Goal: Check status

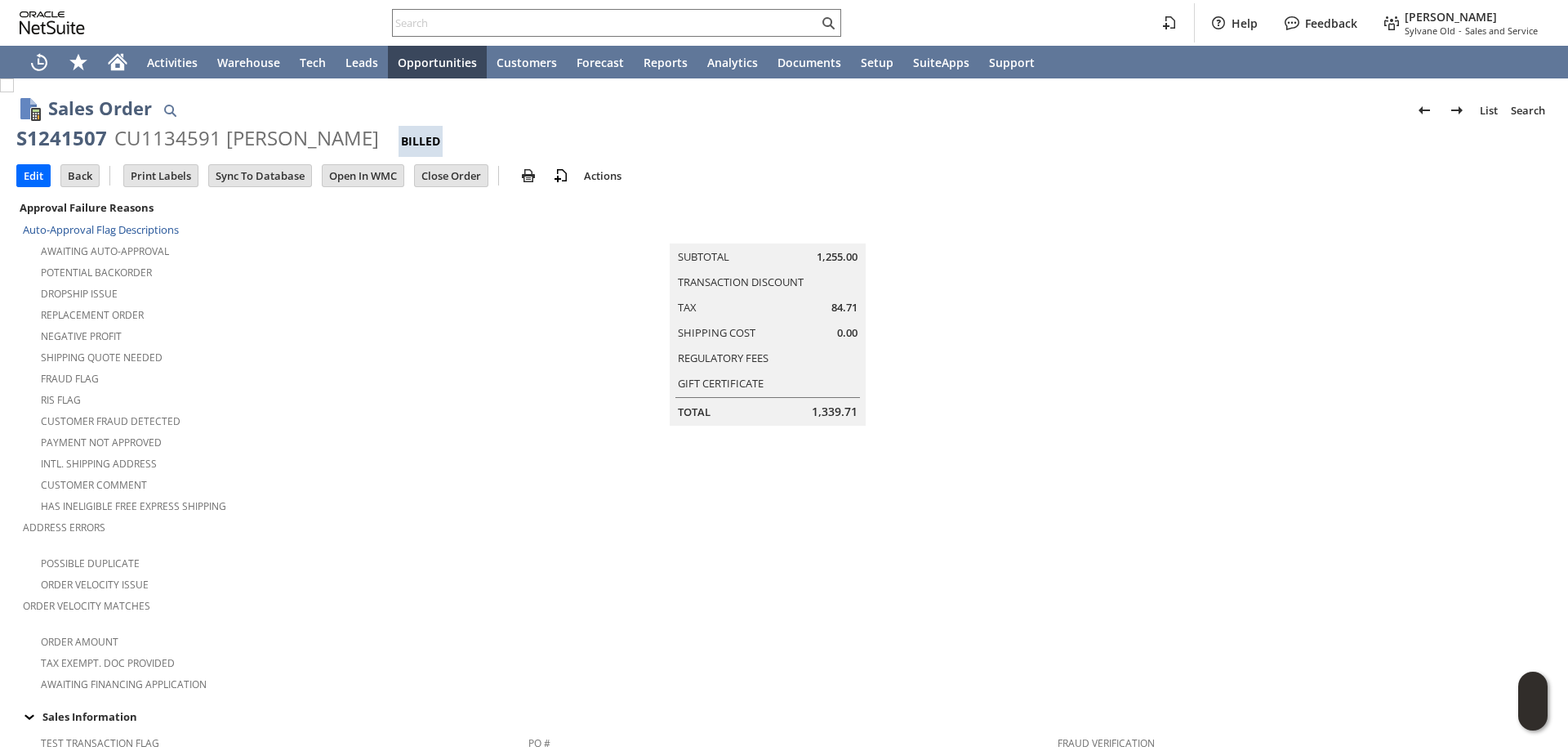
click at [742, 13] on input "text" at bounding box center [605, 22] width 426 height 20
paste input "RA89666"
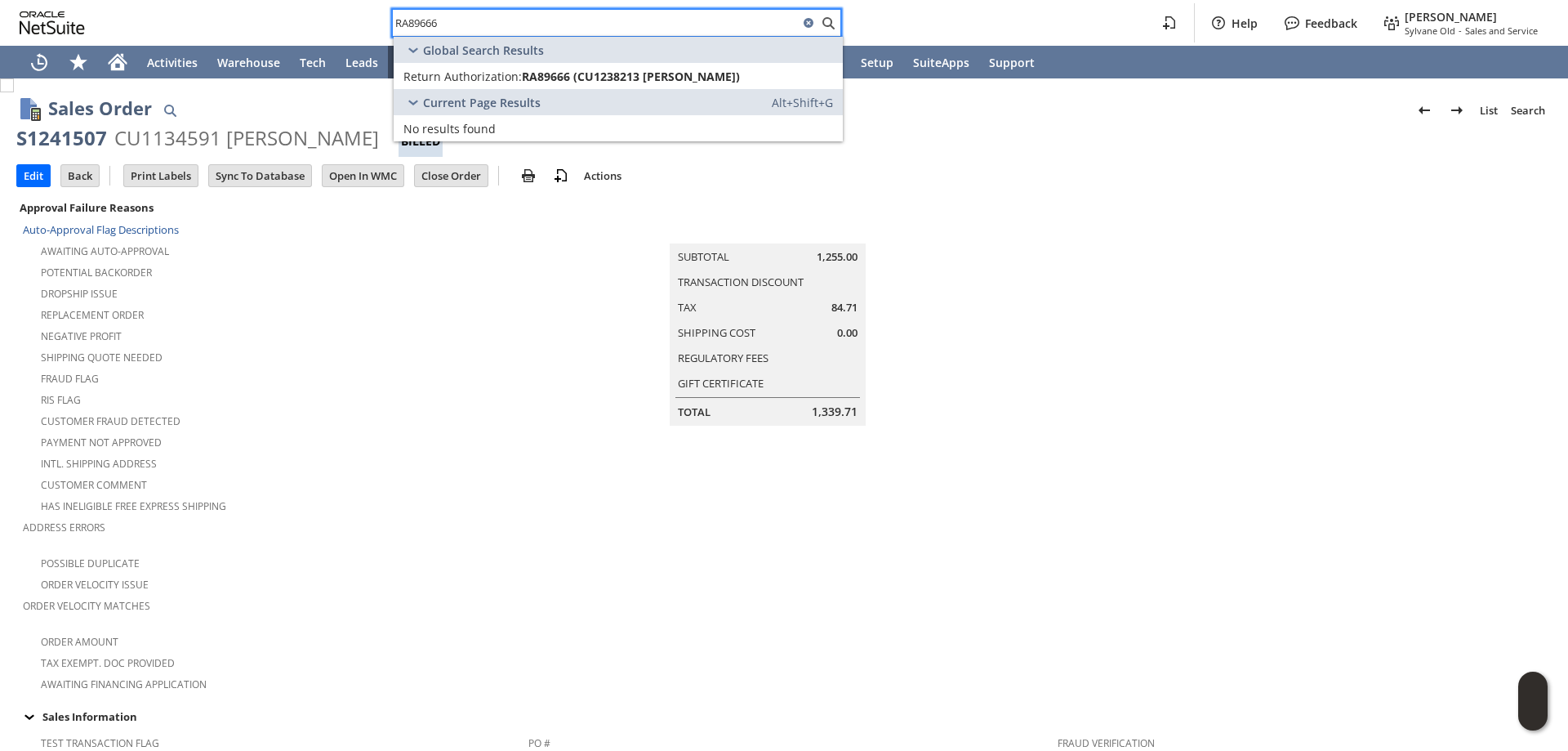
type input "RA89666"
click at [582, 74] on span "RA89666 (CU1238213 [PERSON_NAME])" at bounding box center [630, 76] width 218 height 15
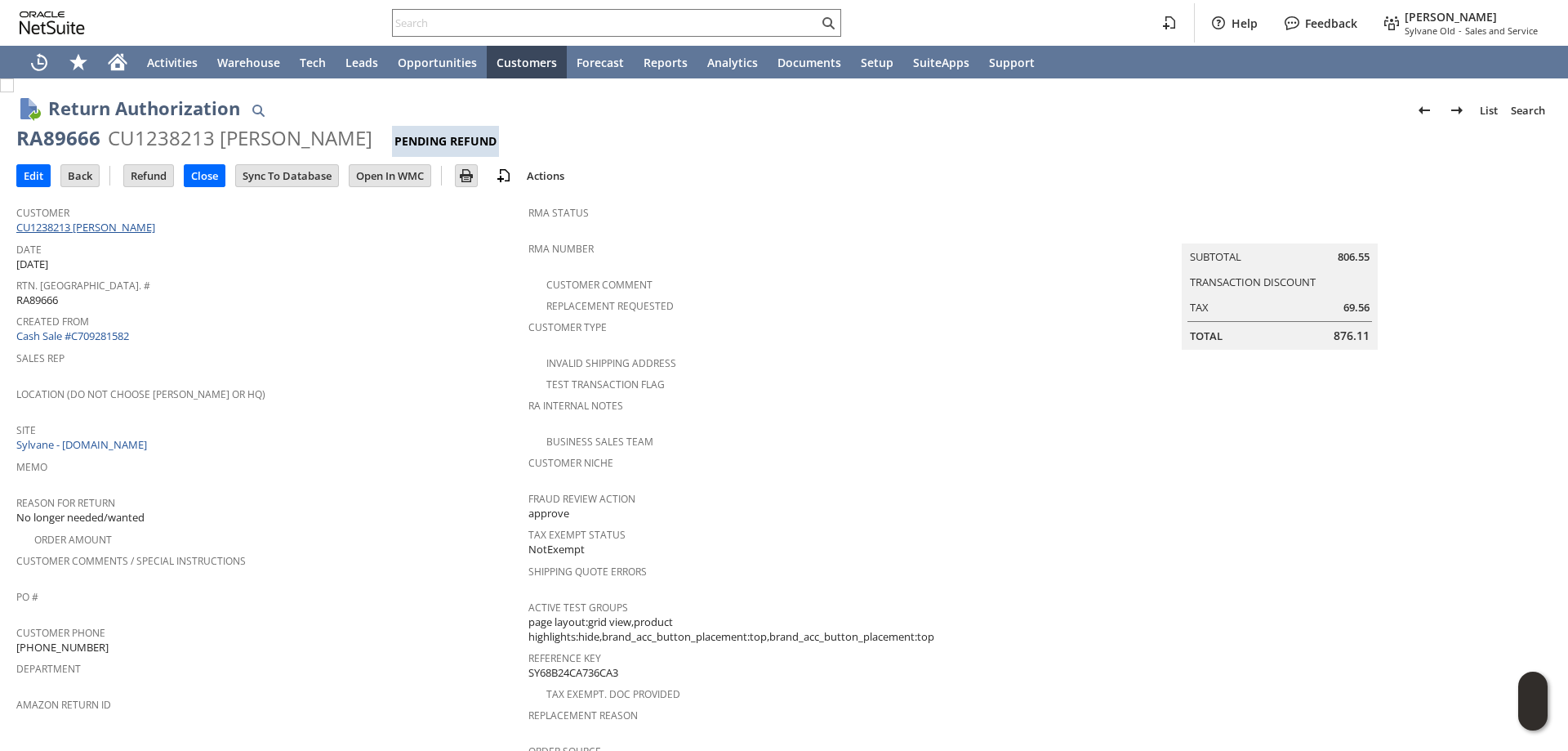
click at [138, 231] on link "CU1238213 Anna Ukueberuwa" at bounding box center [87, 227] width 143 height 14
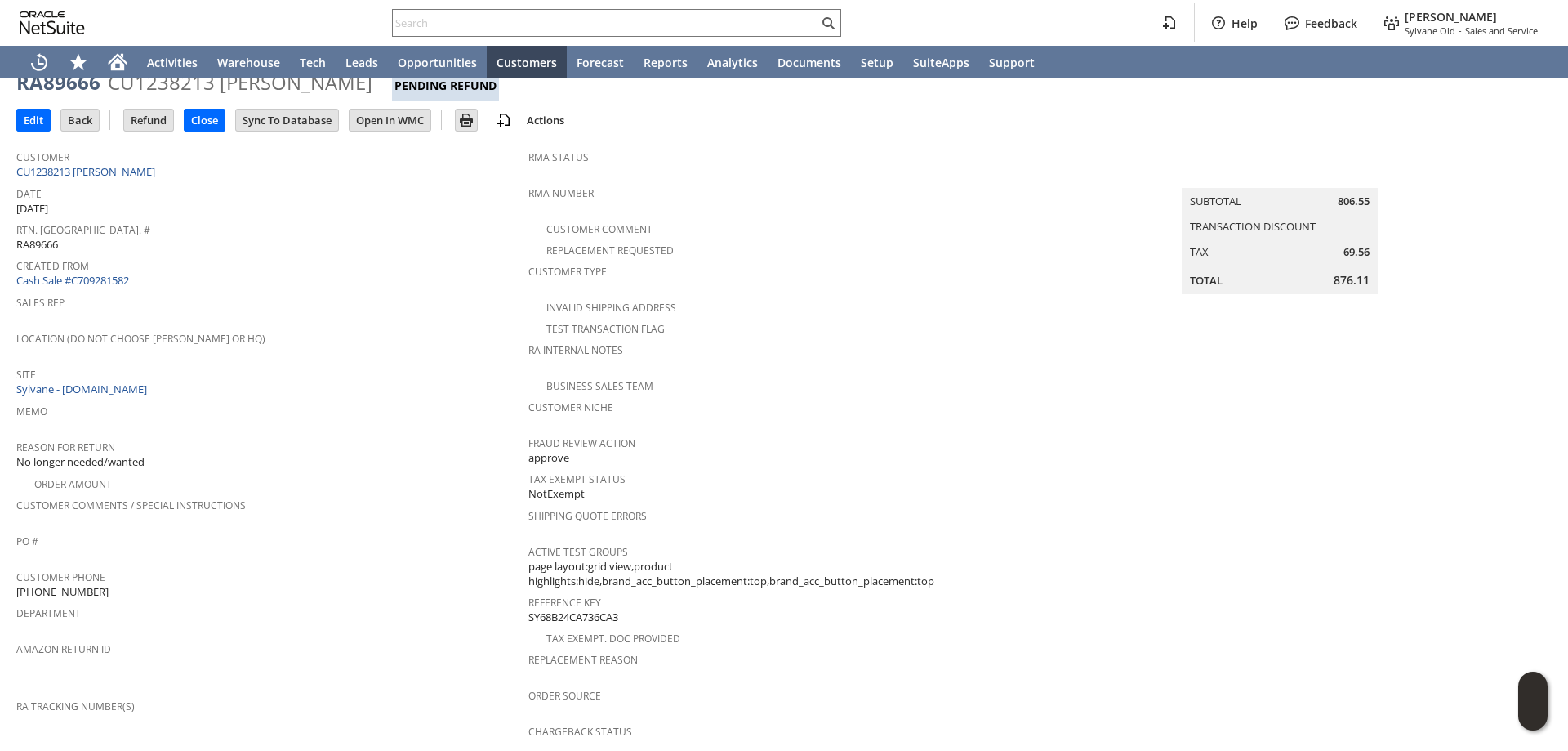
scroll to position [10, 0]
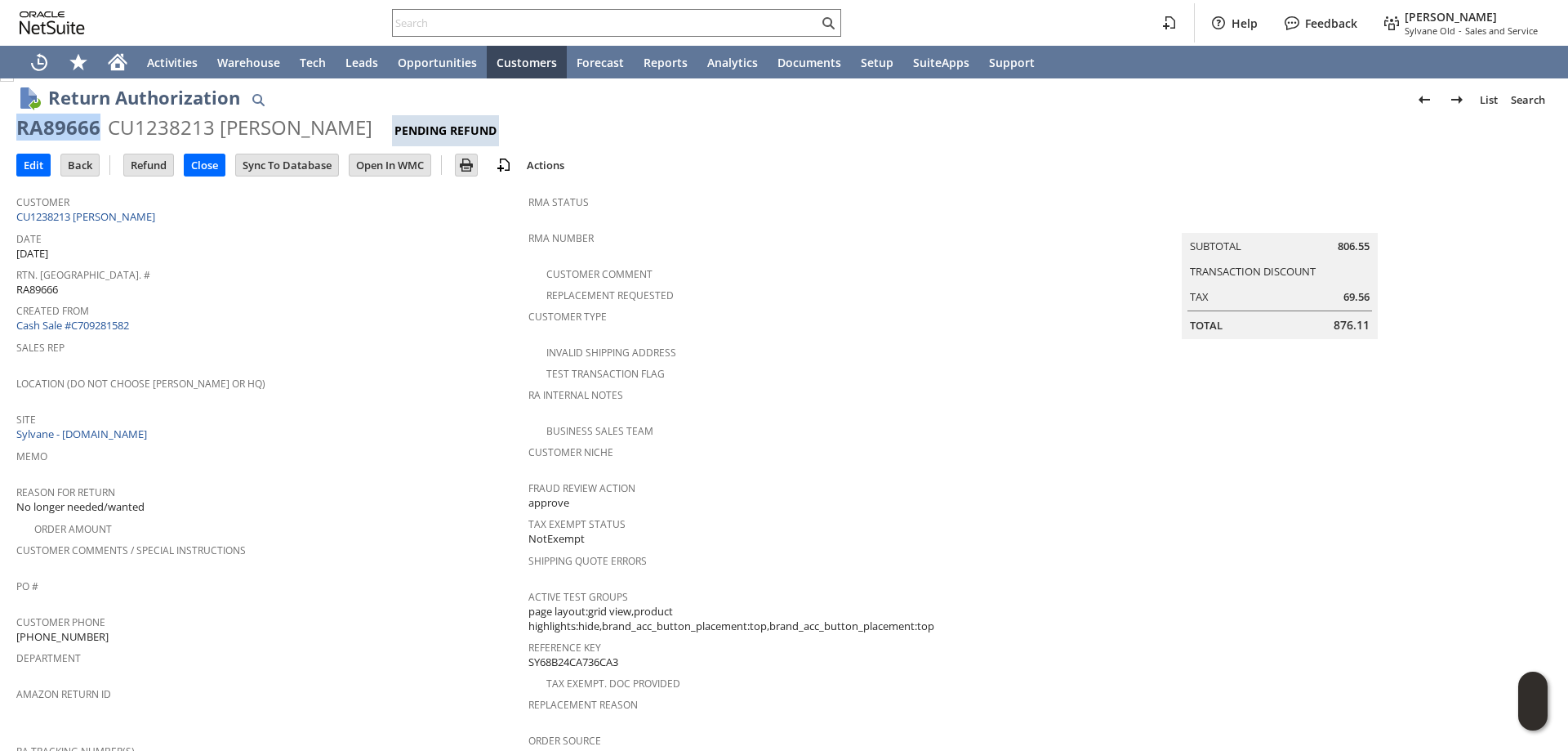
drag, startPoint x: 95, startPoint y: 128, endPoint x: 18, endPoint y: 123, distance: 77.2
click at [18, 123] on div "RA89666" at bounding box center [58, 127] width 84 height 26
copy div "RA89666"
